Goal: Obtain resource: Obtain resource

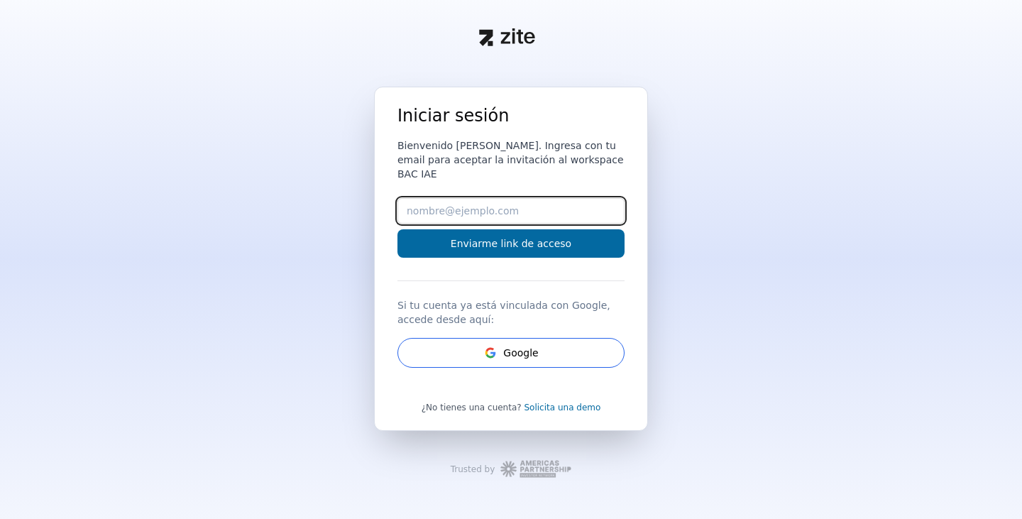
click at [539, 204] on input "Email" at bounding box center [511, 211] width 227 height 26
type input "[EMAIL_ADDRESS][DOMAIN_NAME]"
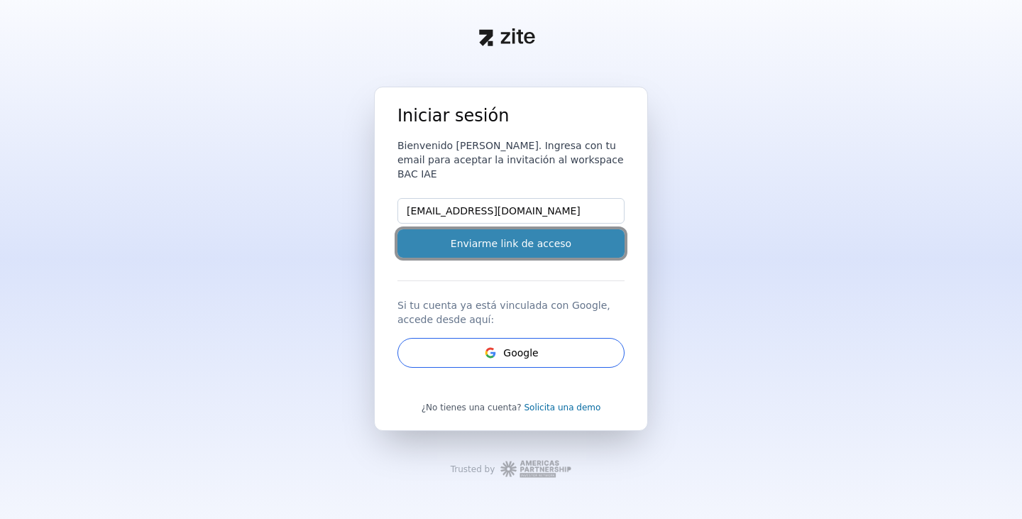
click at [530, 236] on button "Enviarme link de acceso" at bounding box center [511, 243] width 227 height 28
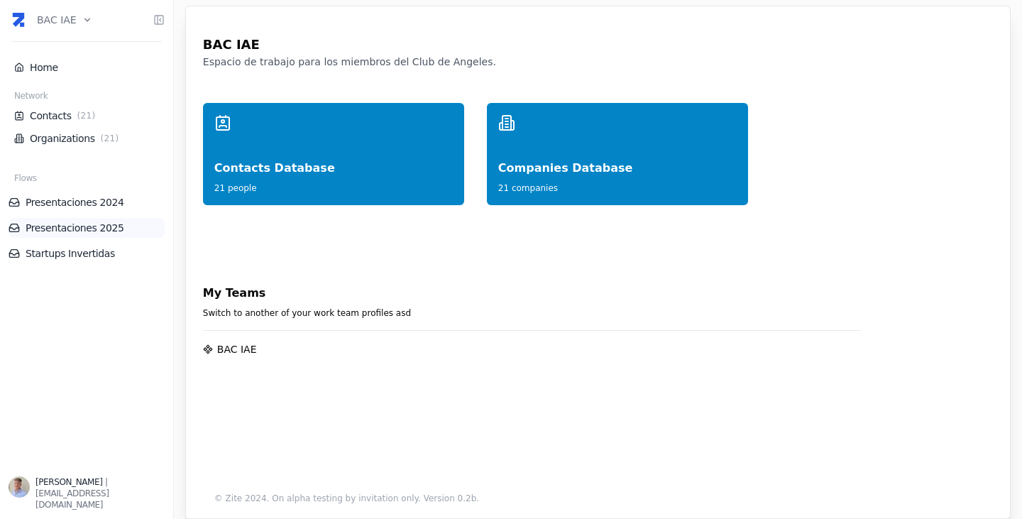
click at [80, 226] on link "Presentaciones 2025" at bounding box center [87, 228] width 156 height 14
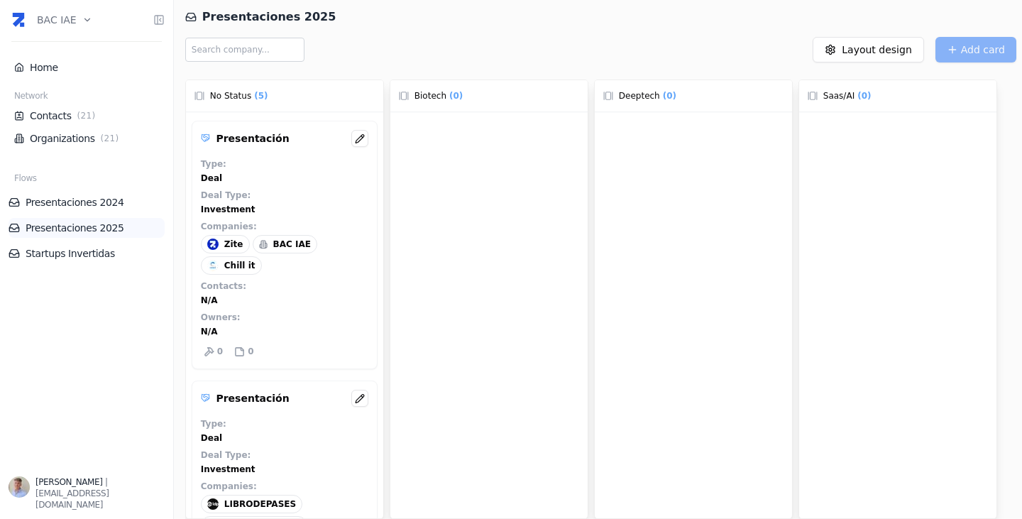
click at [82, 231] on link "Presentaciones 2025" at bounding box center [87, 228] width 156 height 14
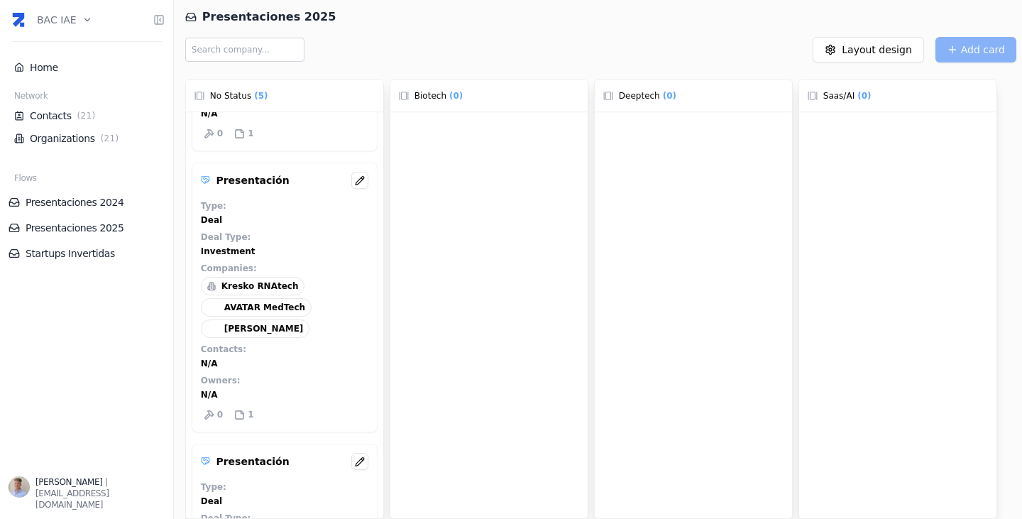
scroll to position [497, 0]
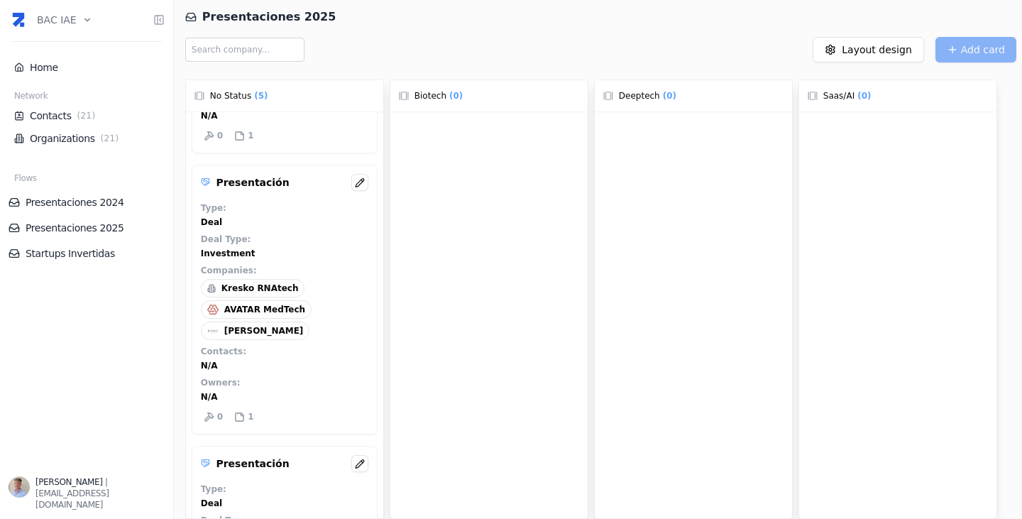
click at [275, 280] on div "Kresko RNAtech" at bounding box center [253, 288] width 104 height 18
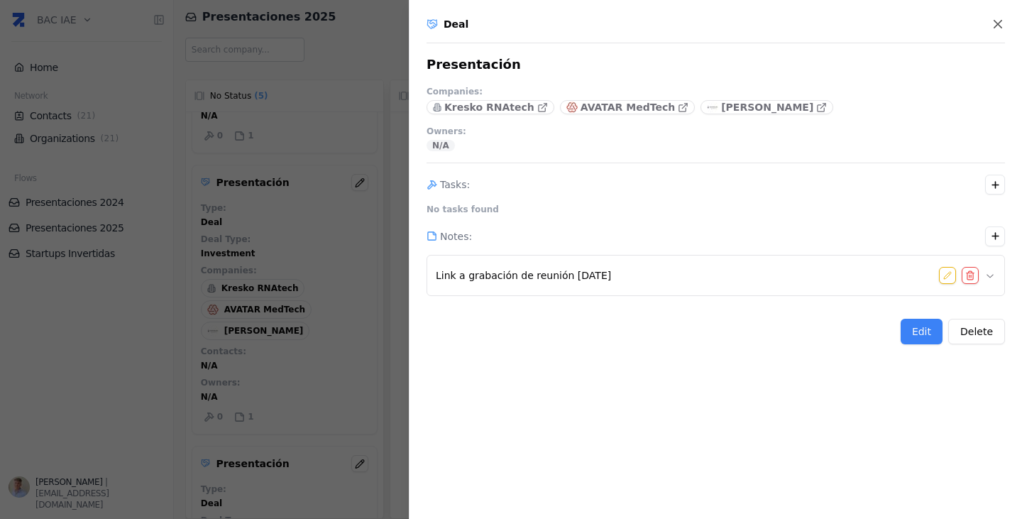
click at [515, 273] on span "Link a grabación de reunión [DATE]" at bounding box center [523, 275] width 175 height 14
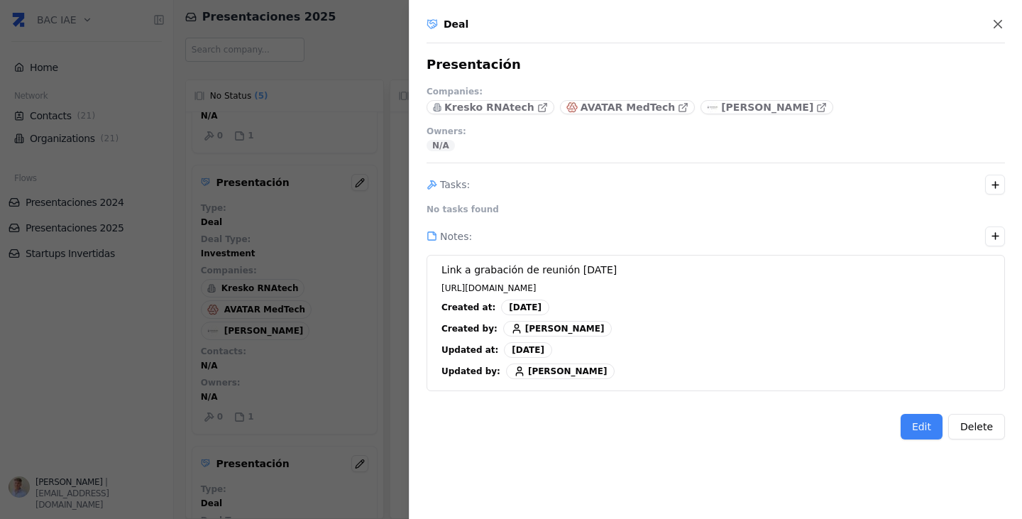
scroll to position [0, 0]
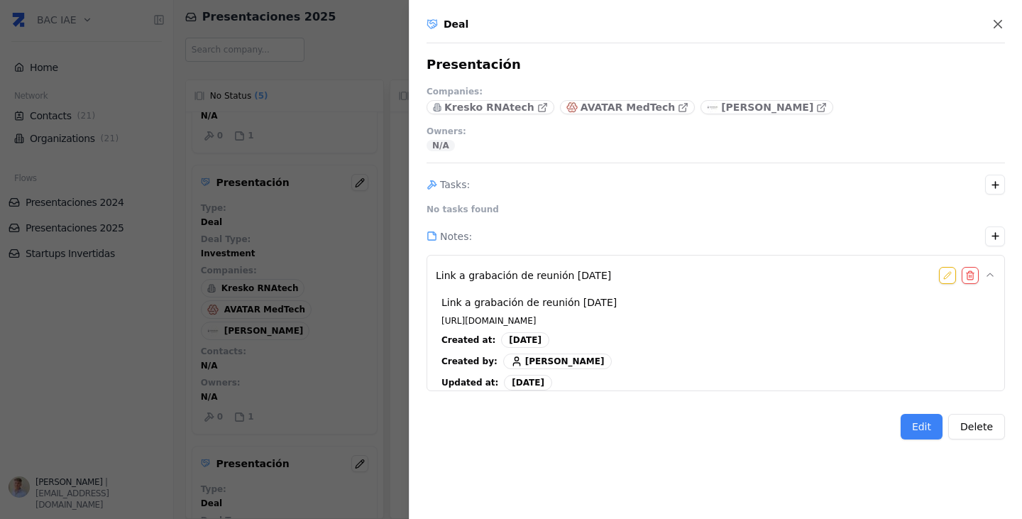
drag, startPoint x: 695, startPoint y: 315, endPoint x: 432, endPoint y: 327, distance: 263.6
click at [431, 327] on div "Link a grabación de reunión [DATE] Link a grabación de reunión [DATE] [URL][DOM…" at bounding box center [716, 323] width 579 height 136
copy span "[URL][DOMAIN_NAME]"
